Goal: Transaction & Acquisition: Subscribe to service/newsletter

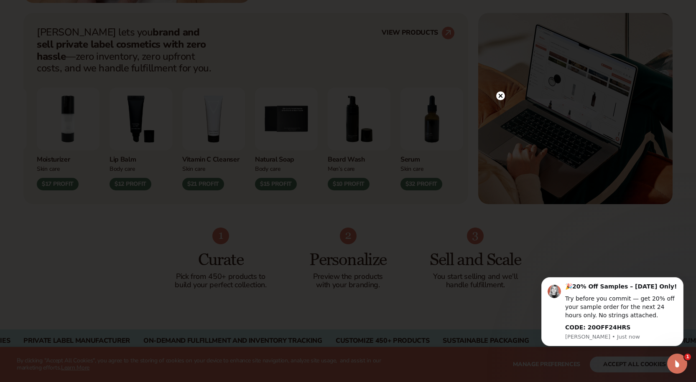
click at [499, 91] on div at bounding box center [500, 96] width 9 height 15
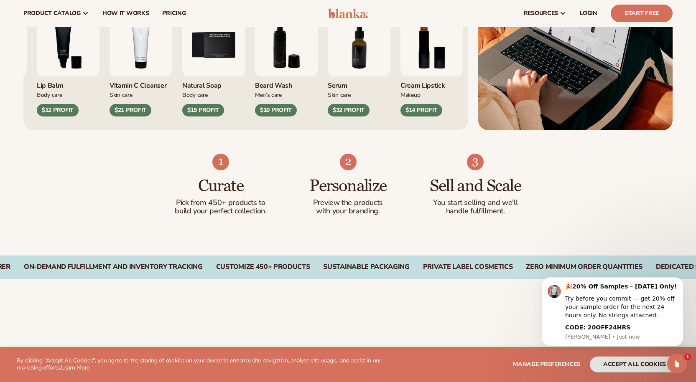
scroll to position [376, 0]
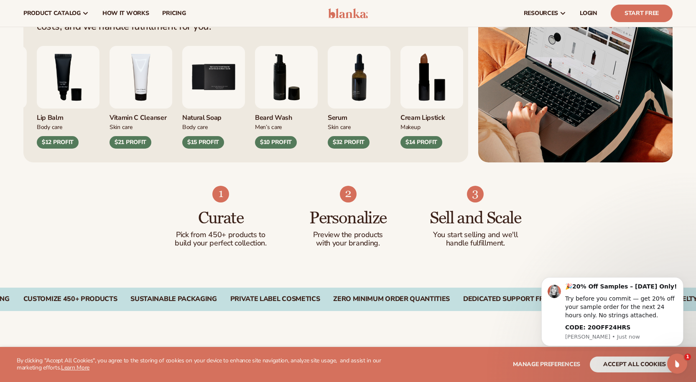
click at [245, 80] on img "5 / 9" at bounding box center [213, 77] width 63 height 63
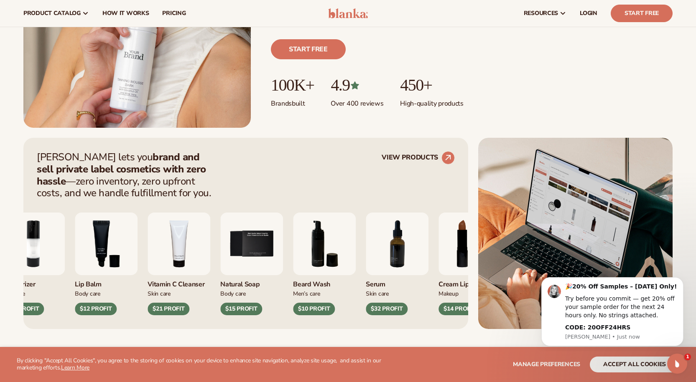
scroll to position [209, 0]
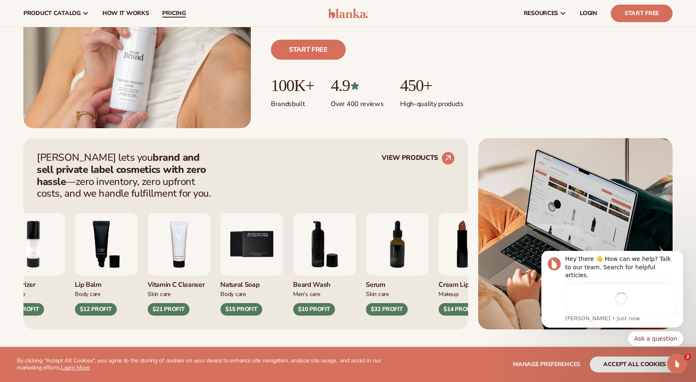
click at [174, 13] on span "pricing" at bounding box center [173, 13] width 23 height 7
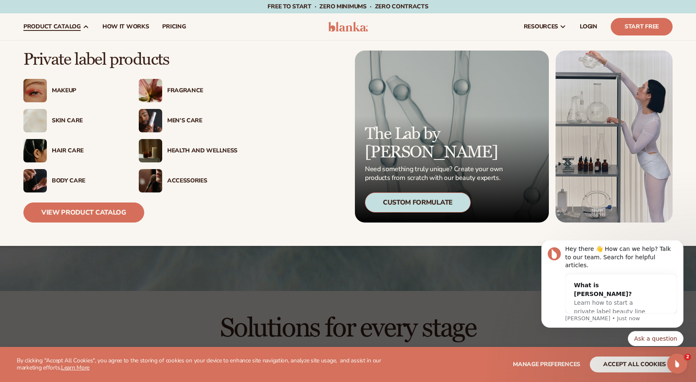
click at [60, 25] on span "product catalog" at bounding box center [51, 26] width 57 height 7
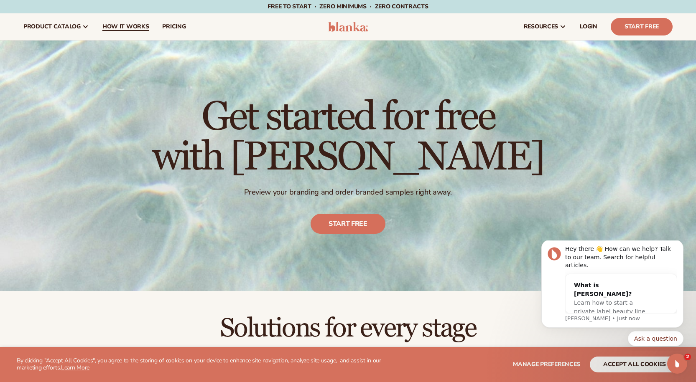
click at [126, 23] on span "How It Works" at bounding box center [125, 26] width 47 height 7
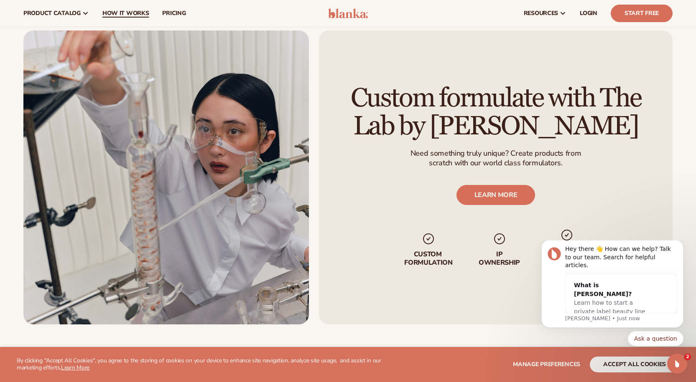
scroll to position [1474, 0]
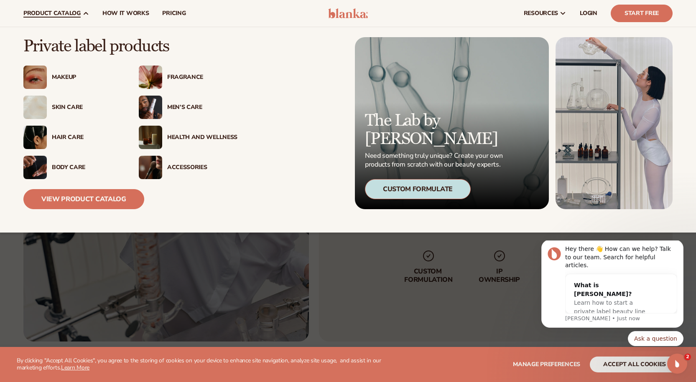
click at [64, 5] on link "product catalog" at bounding box center [56, 13] width 79 height 27
click at [63, 107] on div "Skin Care" at bounding box center [87, 107] width 70 height 7
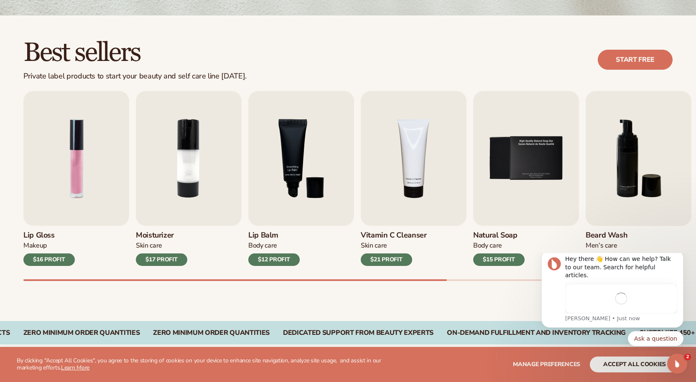
click at [278, 258] on div "$12 PROFIT" at bounding box center [273, 260] width 51 height 13
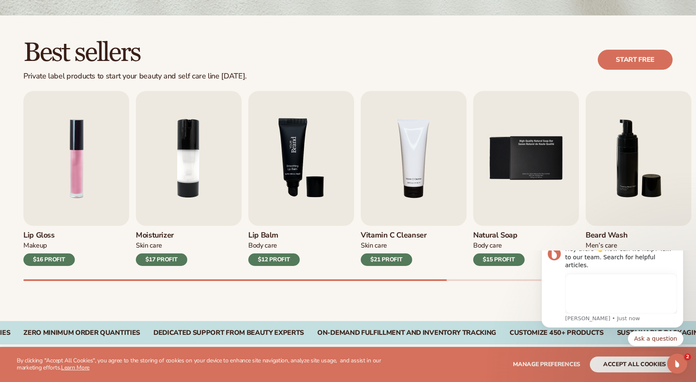
click at [284, 176] on img "3 / 9" at bounding box center [301, 158] width 106 height 135
click at [287, 175] on img "3 / 9" at bounding box center [301, 158] width 106 height 135
click at [306, 169] on img "3 / 9" at bounding box center [301, 158] width 106 height 135
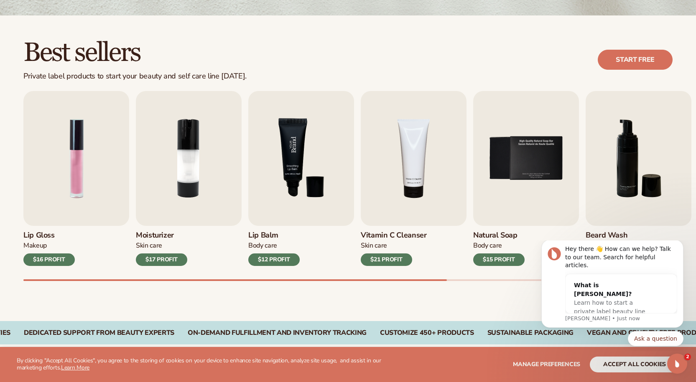
click at [306, 169] on img "3 / 9" at bounding box center [301, 158] width 106 height 135
click at [181, 160] on img "2 / 9" at bounding box center [189, 158] width 106 height 135
click at [639, 55] on link "Start free" at bounding box center [635, 60] width 75 height 20
